Goal: Transaction & Acquisition: Purchase product/service

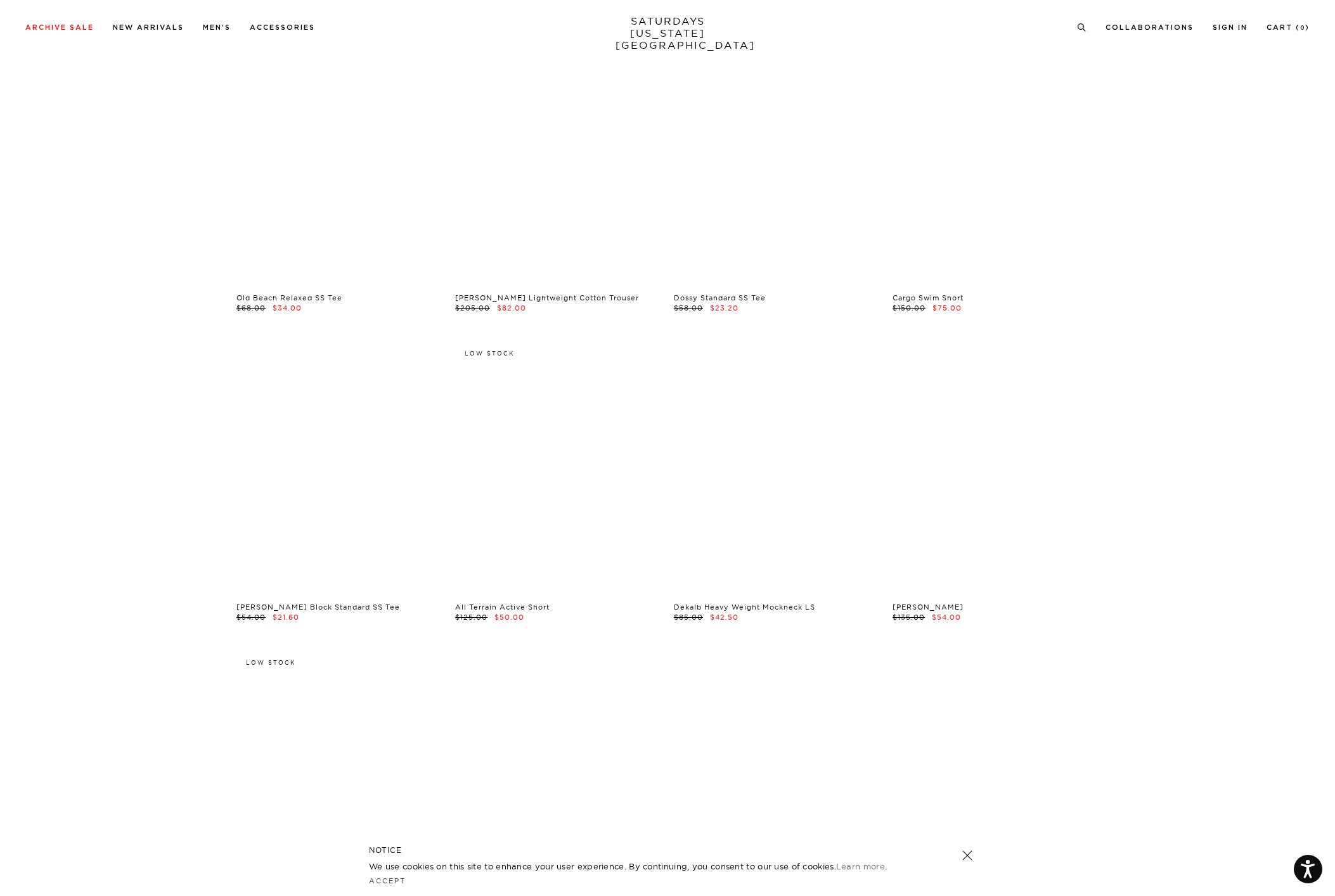
scroll to position [3082, 0]
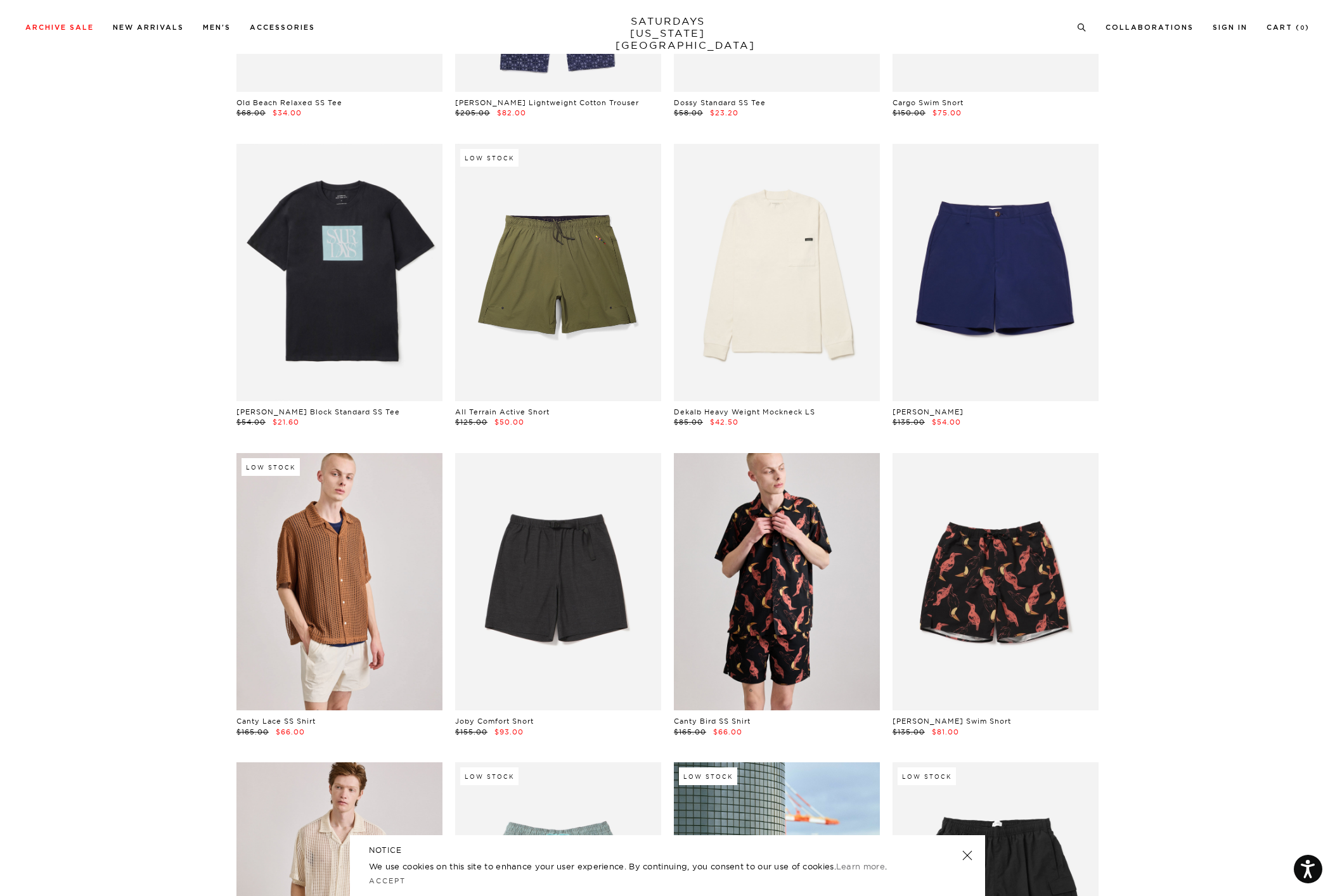
click at [738, 572] on link at bounding box center [777, 582] width 206 height 257
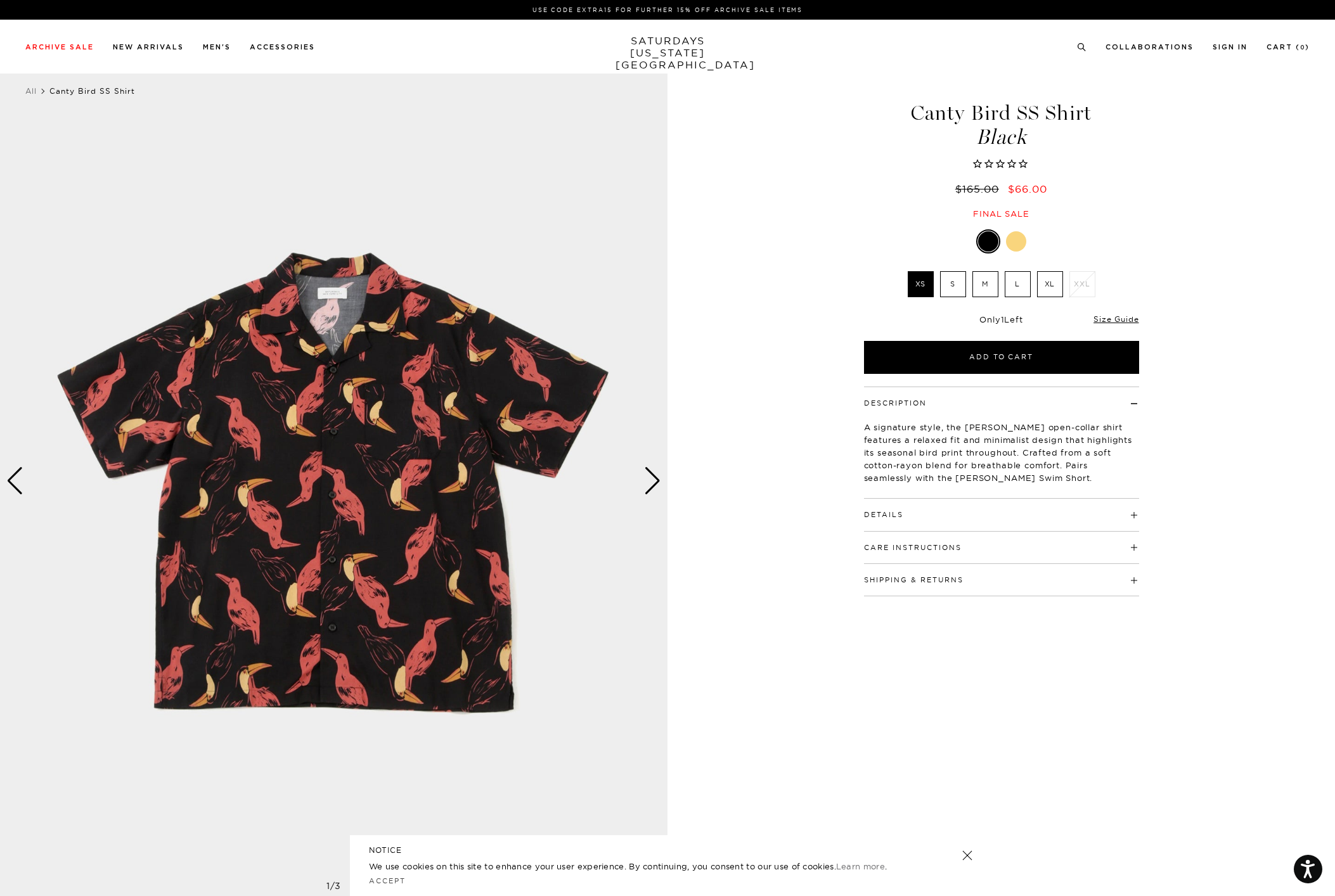
click at [1008, 240] on div at bounding box center [1016, 241] width 20 height 20
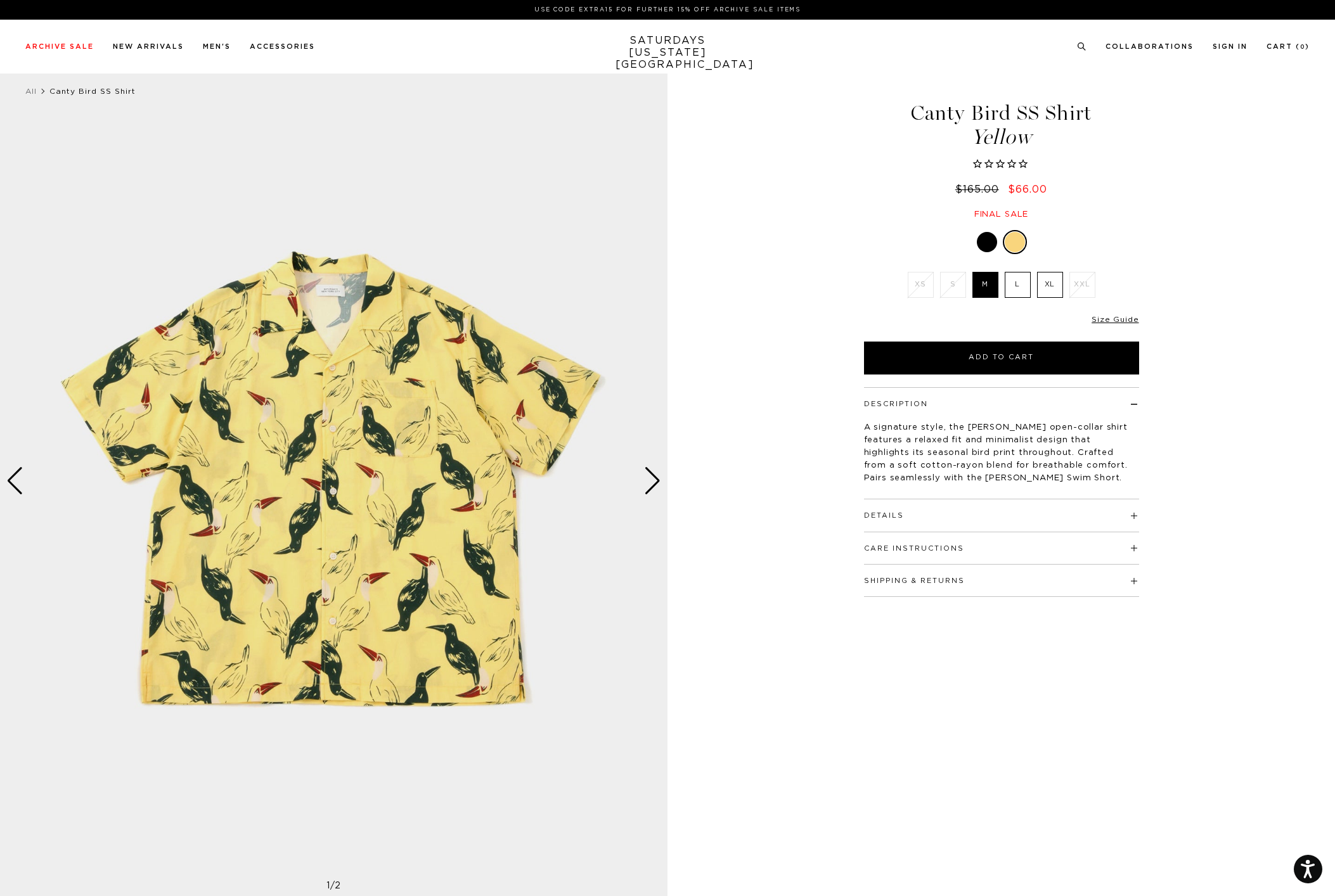
click at [993, 239] on div at bounding box center [987, 242] width 20 height 20
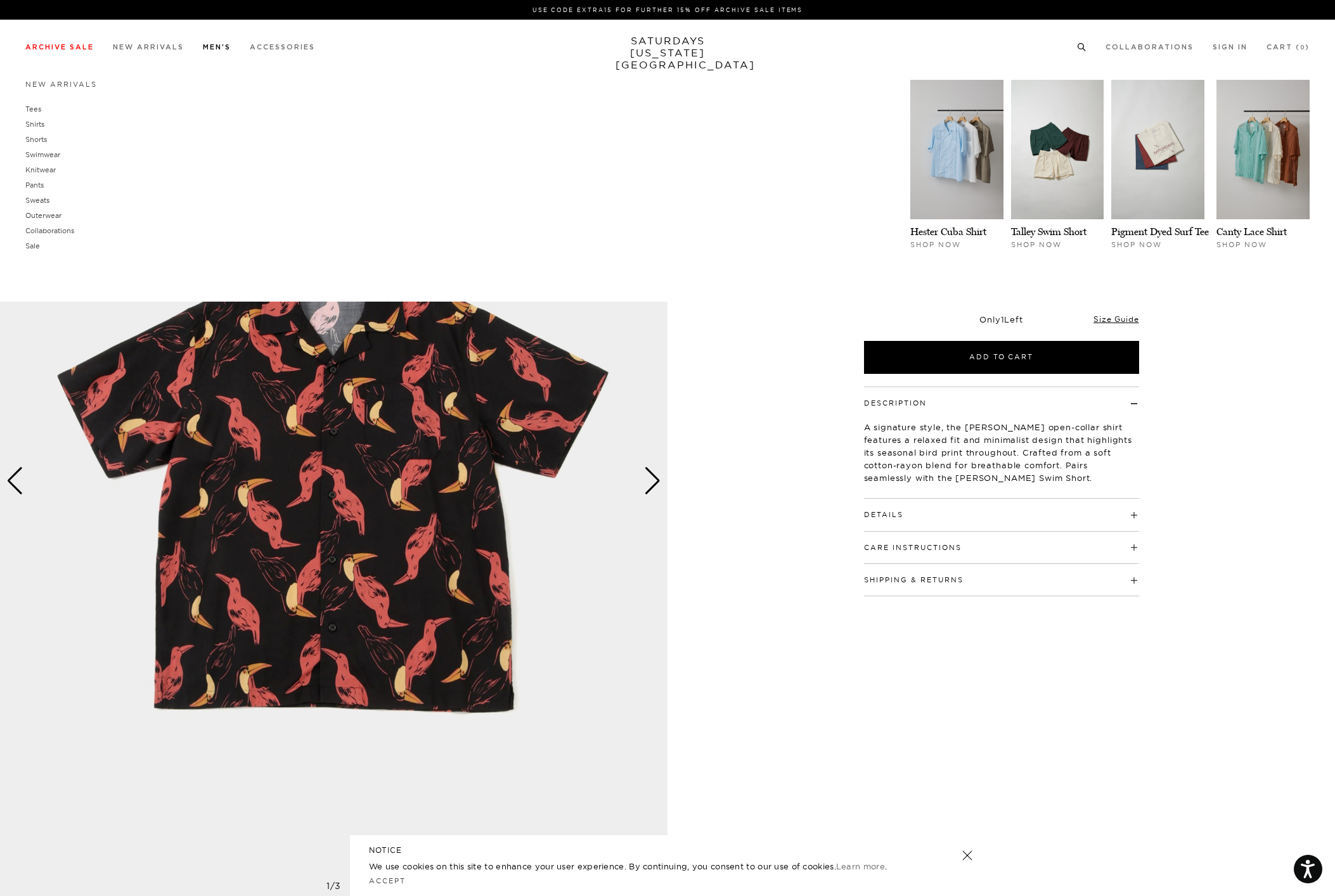
click at [230, 48] on link "Men's" at bounding box center [216, 47] width 28 height 7
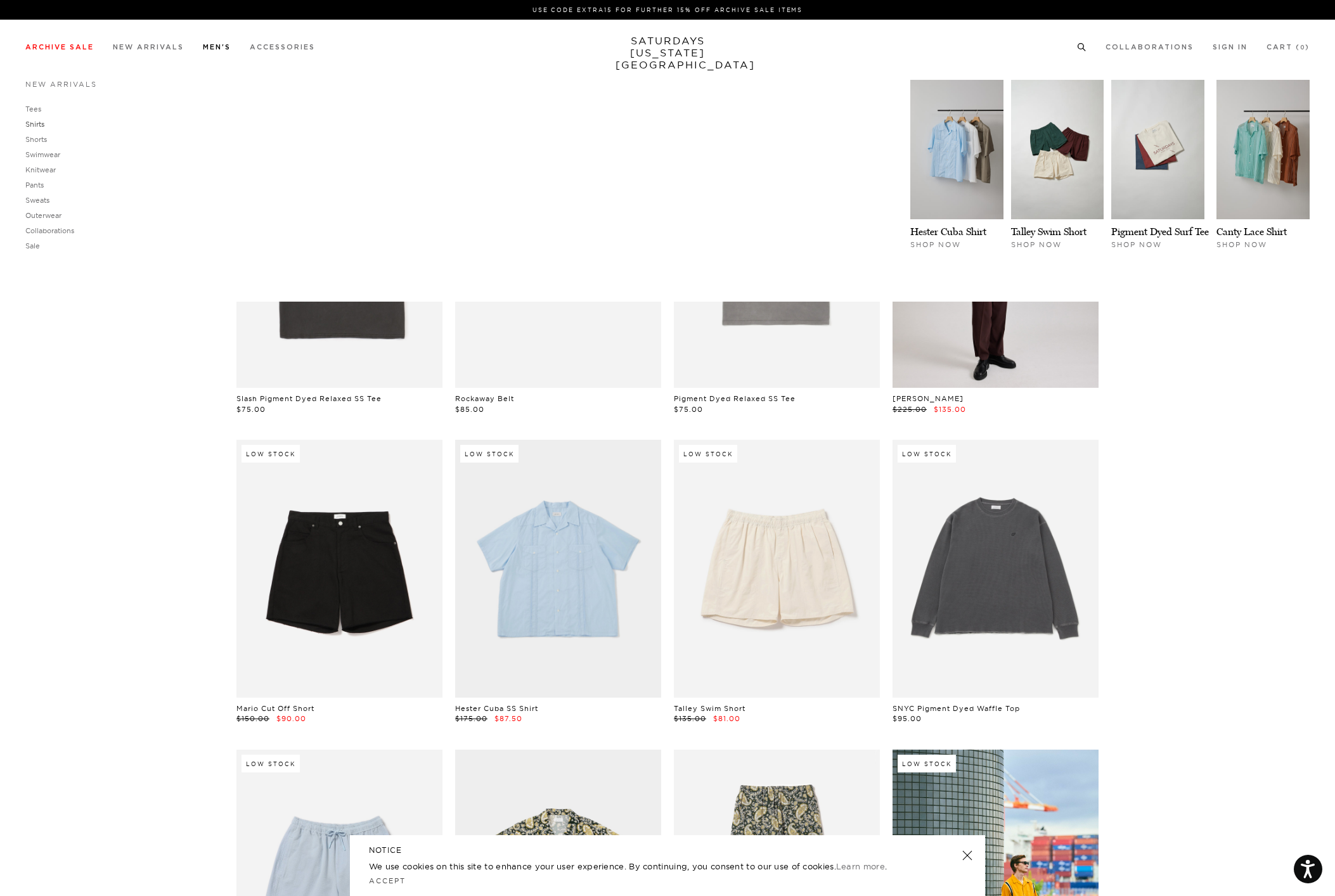
click at [37, 125] on link "Shirts" at bounding box center [35, 125] width 19 height 9
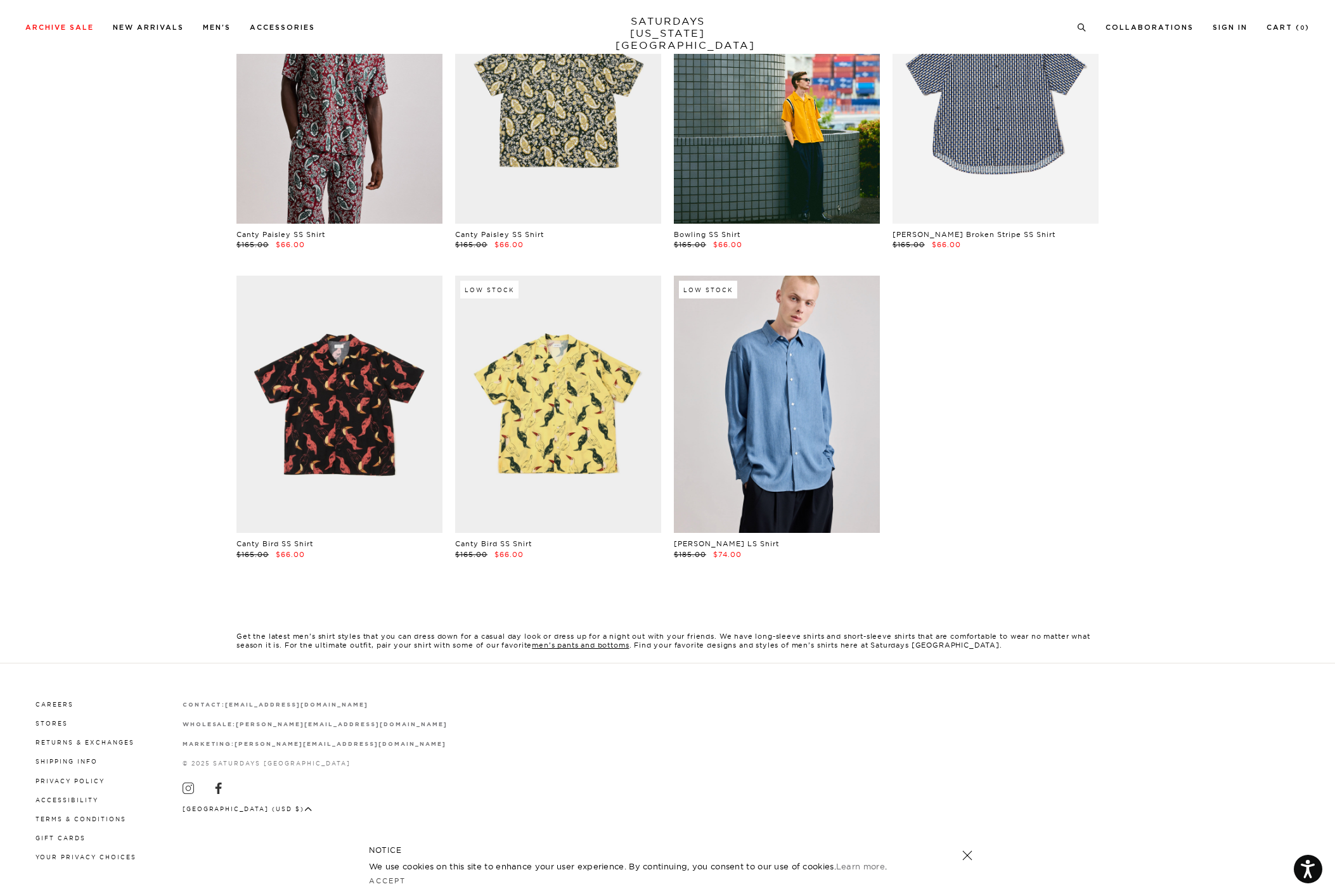
scroll to position [300, 0]
